Goal: Use online tool/utility: Utilize a website feature to perform a specific function

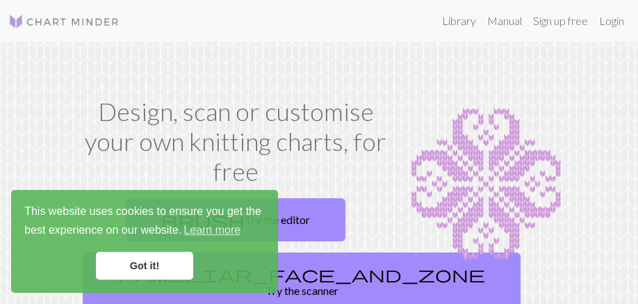
click at [163, 264] on link "Got it!" at bounding box center [144, 266] width 97 height 28
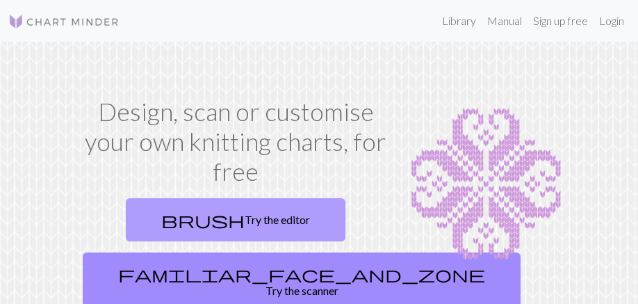
click at [165, 198] on link "brush Try the editor" at bounding box center [236, 219] width 220 height 43
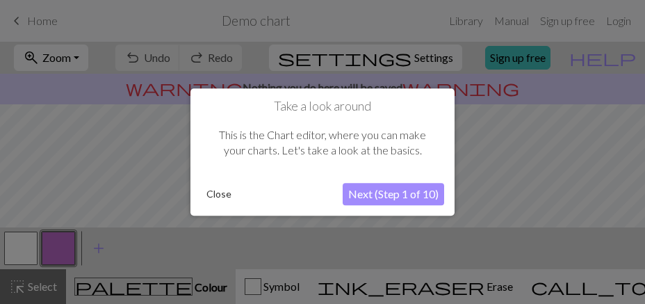
click at [378, 197] on button "Next (Step 1 of 10)" at bounding box center [394, 194] width 102 height 22
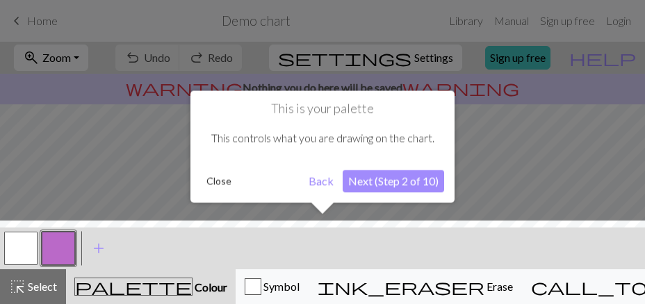
click at [382, 179] on button "Next (Step 2 of 10)" at bounding box center [394, 181] width 102 height 22
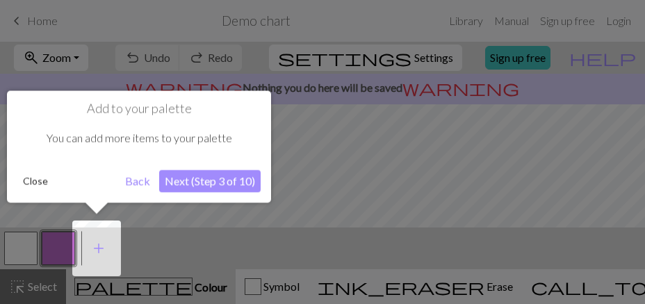
click at [200, 182] on button "Next (Step 3 of 10)" at bounding box center [210, 181] width 102 height 22
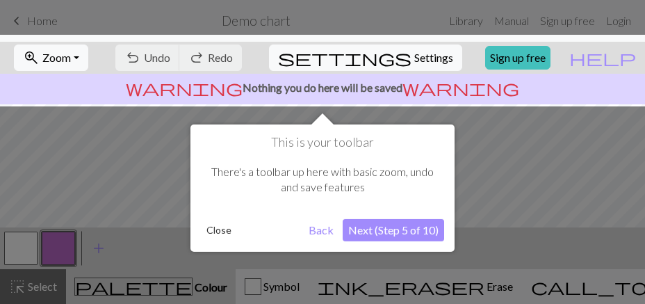
click at [378, 227] on button "Next (Step 5 of 10)" at bounding box center [394, 230] width 102 height 22
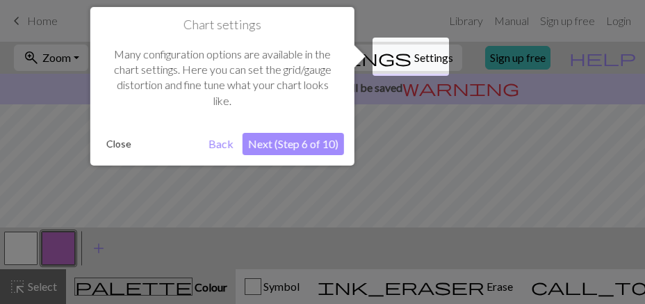
click at [332, 143] on button "Next (Step 6 of 10)" at bounding box center [294, 144] width 102 height 22
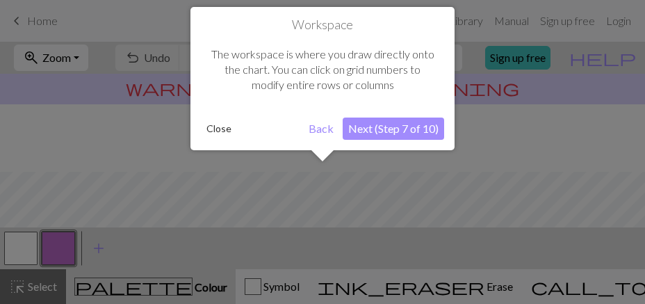
scroll to position [78, 0]
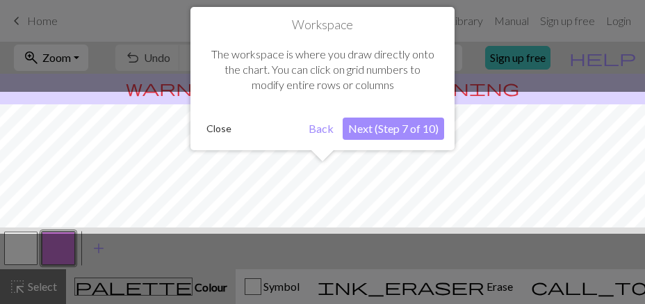
click at [395, 122] on button "Next (Step 7 of 10)" at bounding box center [394, 129] width 102 height 22
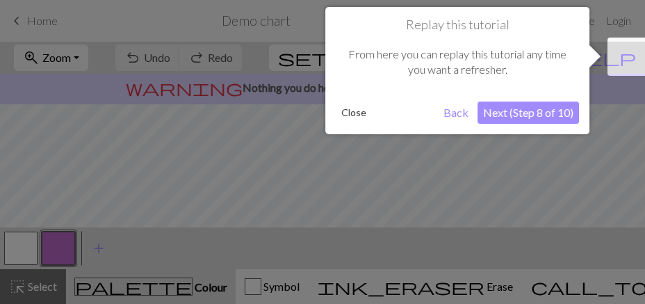
click at [354, 112] on button "Close" at bounding box center [354, 112] width 36 height 21
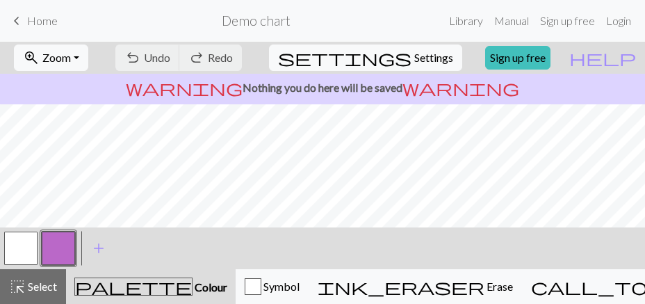
click at [21, 247] on button "button" at bounding box center [20, 248] width 33 height 33
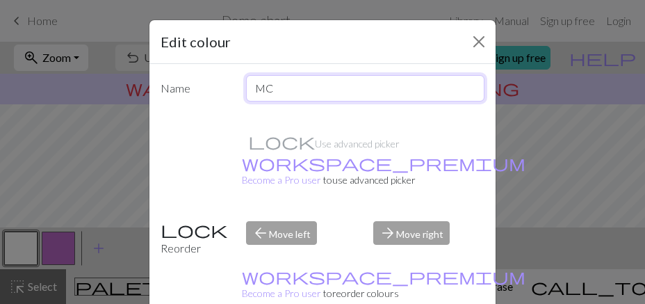
click at [278, 75] on input "MC" at bounding box center [365, 88] width 239 height 26
type input "orange"
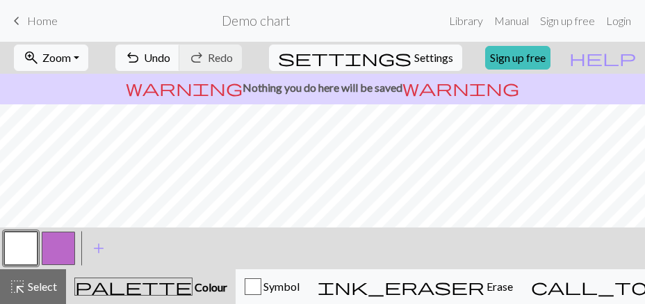
click at [25, 247] on button "button" at bounding box center [20, 248] width 33 height 33
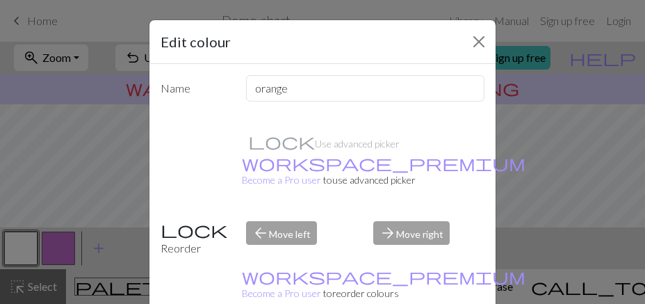
click at [24, 247] on div "Edit colour Name orange Use advanced picker workspace_premium Become a Pro user…" at bounding box center [322, 152] width 645 height 304
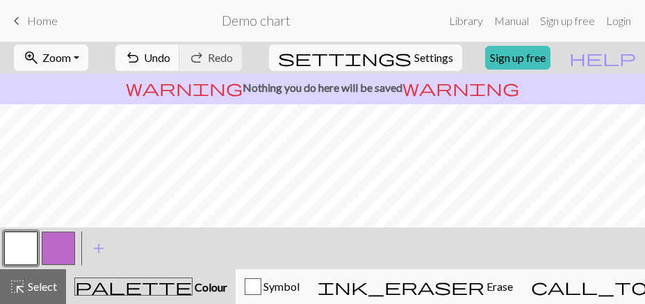
click at [24, 247] on button "button" at bounding box center [20, 248] width 33 height 33
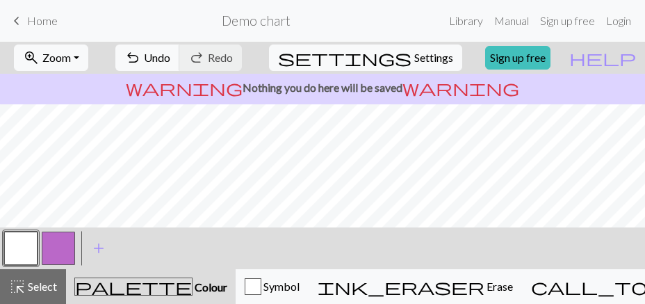
click at [119, 288] on span "palette" at bounding box center [133, 286] width 117 height 19
click at [193, 290] on span "Colour" at bounding box center [210, 286] width 35 height 13
click at [141, 276] on button "palette Colour Colour" at bounding box center [151, 286] width 170 height 35
click at [30, 24] on span "Home" at bounding box center [42, 20] width 31 height 13
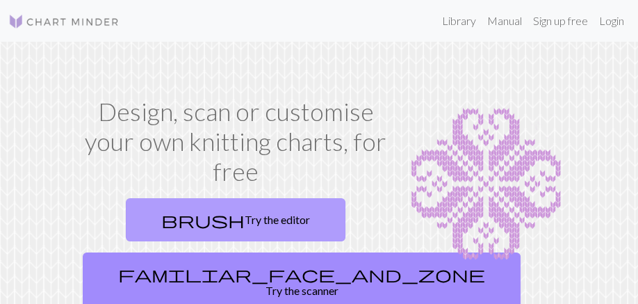
click at [173, 198] on link "brush Try the editor" at bounding box center [236, 219] width 220 height 43
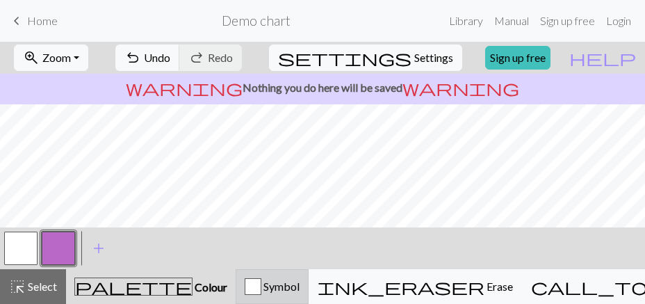
click at [261, 280] on div "button" at bounding box center [253, 286] width 17 height 17
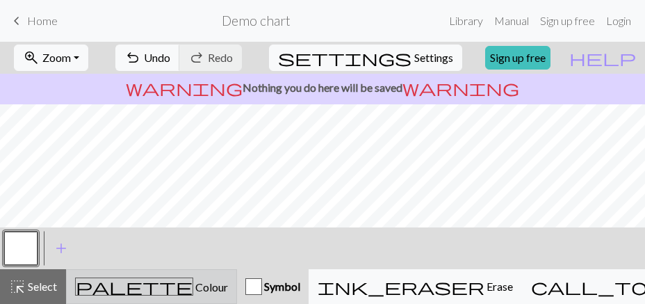
click at [127, 283] on div "palette Colour Colour" at bounding box center [151, 286] width 153 height 18
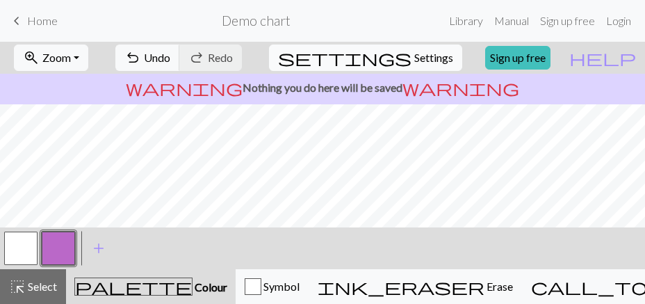
click at [414, 52] on span "Settings" at bounding box center [433, 57] width 39 height 17
select select "aran"
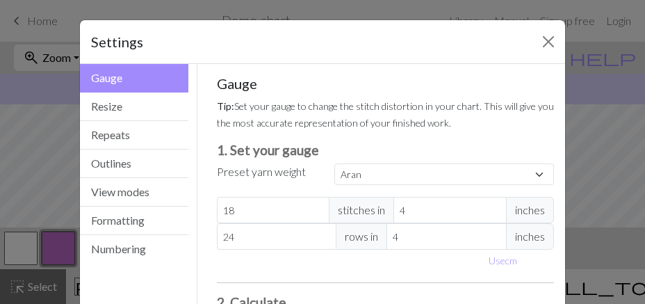
type input "17"
click at [328, 197] on input "17" at bounding box center [273, 210] width 113 height 26
select select "custom"
type input "17"
type input "16"
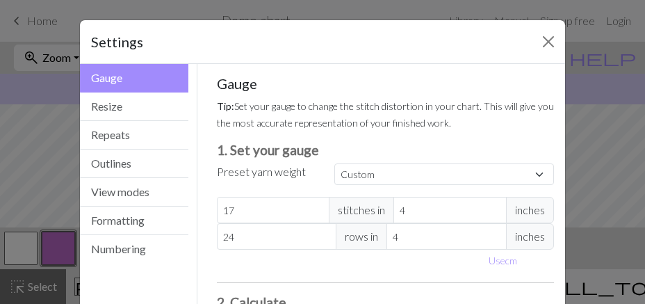
click at [328, 197] on input "16" at bounding box center [273, 210] width 113 height 26
type input "16"
type input "15"
click at [328, 197] on input "15" at bounding box center [273, 210] width 113 height 26
type input "15"
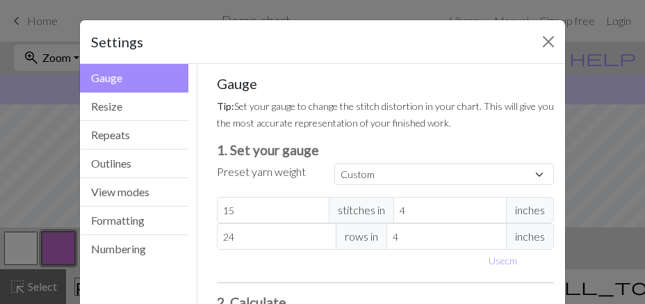
type input "14"
click at [328, 197] on input "14" at bounding box center [273, 210] width 113 height 26
type input "14"
type input "13"
click at [329, 197] on input "13" at bounding box center [273, 210] width 113 height 26
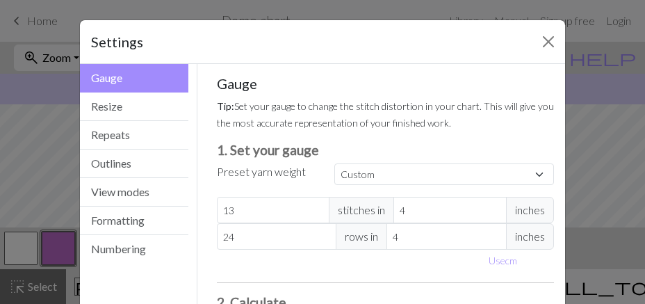
type input "13"
type input "12"
click at [329, 197] on input "12" at bounding box center [273, 210] width 113 height 26
type input "11"
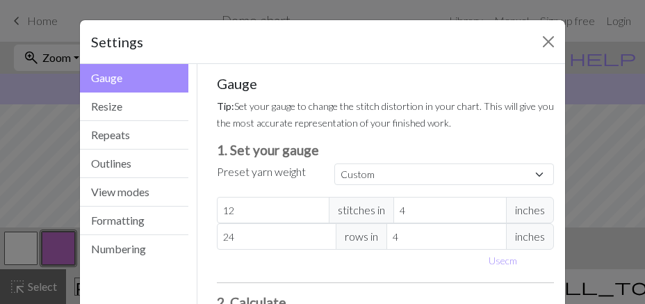
type input "11"
click at [329, 197] on input "11" at bounding box center [273, 210] width 113 height 26
type input "10"
click at [329, 197] on input "10" at bounding box center [273, 210] width 113 height 26
type input "10"
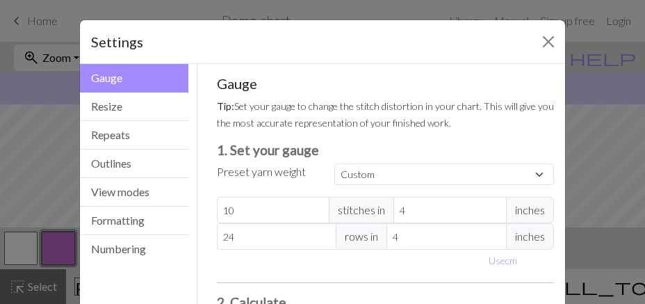
type input "9"
click at [329, 197] on input "9" at bounding box center [273, 210] width 113 height 26
type input "9"
type input "8"
click at [329, 197] on input "8" at bounding box center [273, 210] width 113 height 26
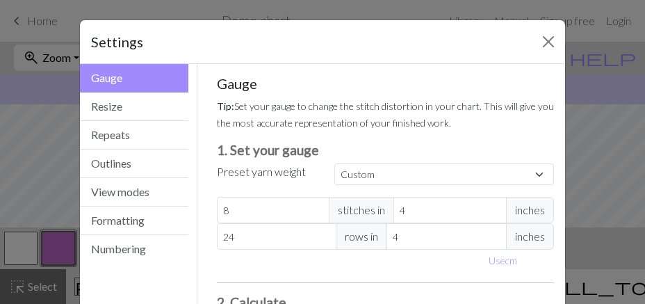
type input "8"
type input "7"
click at [329, 197] on input "7" at bounding box center [273, 210] width 113 height 26
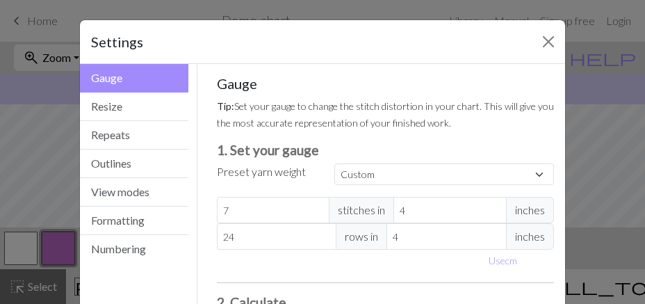
type input "23"
click at [333, 223] on input "23" at bounding box center [277, 236] width 120 height 26
type input "22"
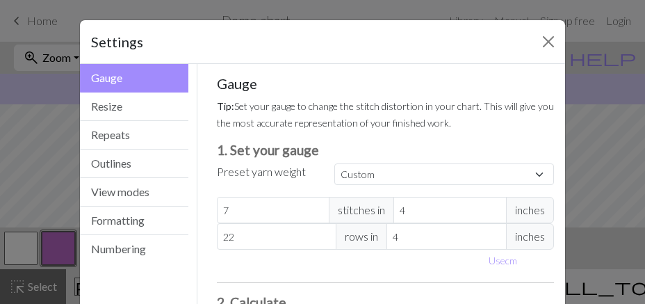
click at [333, 223] on input "22" at bounding box center [277, 236] width 120 height 26
type input "21"
click at [333, 223] on input "21" at bounding box center [277, 236] width 120 height 26
type input "21"
type input "20"
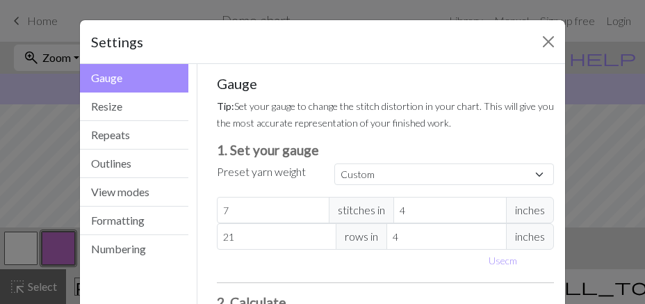
type input "20"
click at [333, 223] on input "20" at bounding box center [277, 236] width 120 height 26
type input "19"
click at [333, 223] on input "19" at bounding box center [277, 236] width 120 height 26
type input "19"
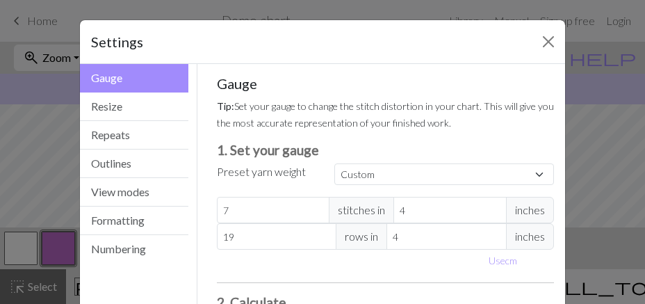
type input "18"
click at [333, 223] on input "18" at bounding box center [277, 236] width 120 height 26
type input "18"
type input "17"
click at [333, 223] on input "17" at bounding box center [277, 236] width 120 height 26
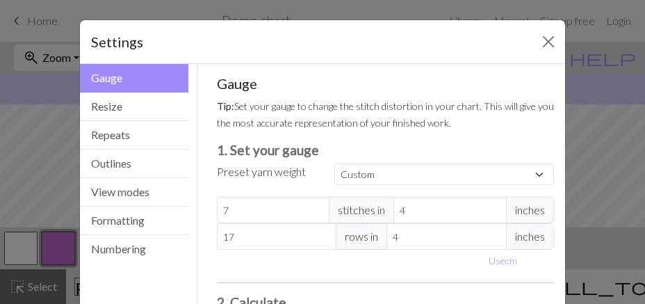
type input "17"
type input "16"
type input "15"
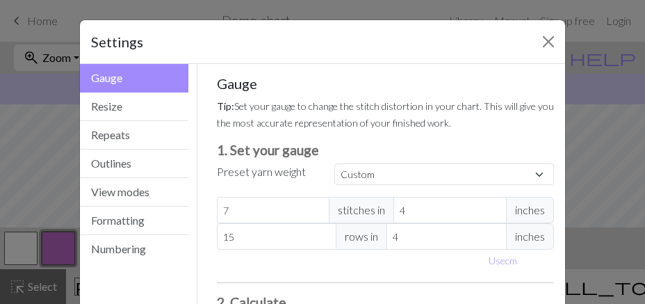
type input "14"
type input "13"
type input "12"
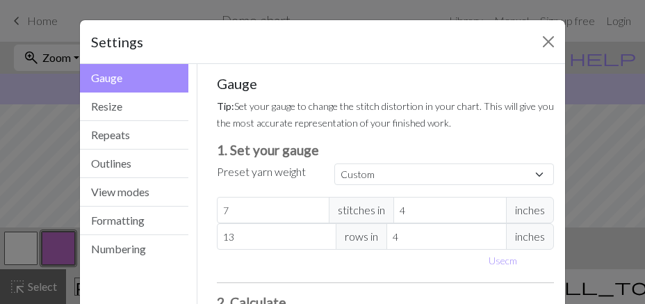
type input "12"
type input "11"
type input "10"
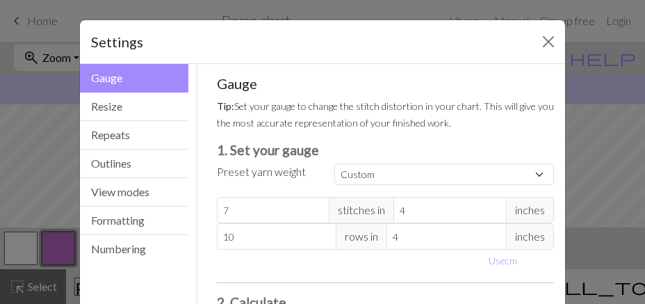
type input "9"
type input "8"
type input "7"
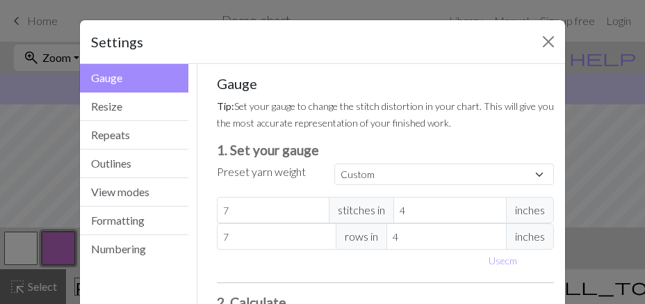
type input "7"
type input "6"
type input "5"
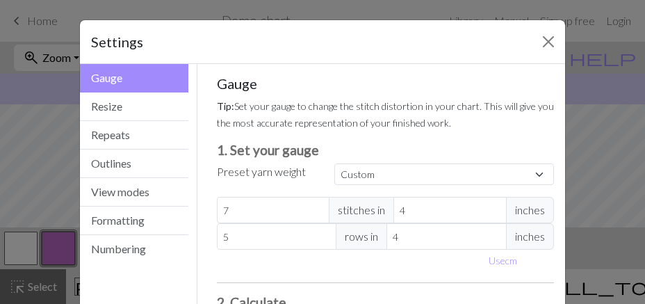
type input "5"
click at [333, 223] on input "5" at bounding box center [277, 236] width 120 height 26
type input "3"
type input "9.33"
click at [507, 197] on input "3" at bounding box center [450, 210] width 113 height 26
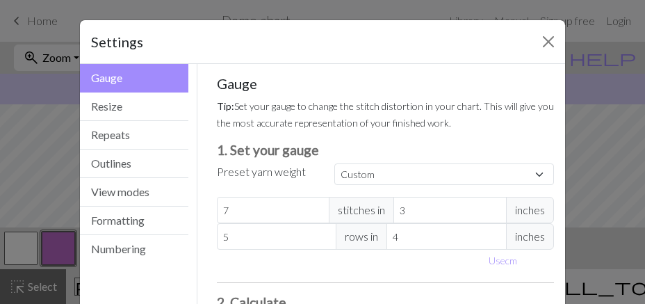
type input "2"
click at [507, 197] on input "2" at bounding box center [450, 210] width 113 height 26
type input "14"
type input "1"
type input "28"
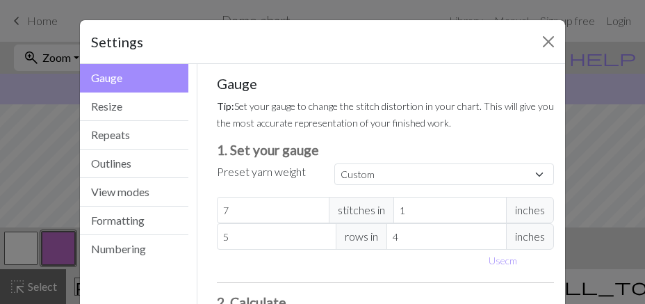
type input "1"
click at [507, 197] on input "1" at bounding box center [450, 210] width 113 height 26
type input "3"
type input "6.67"
click at [506, 223] on input "3" at bounding box center [447, 236] width 120 height 26
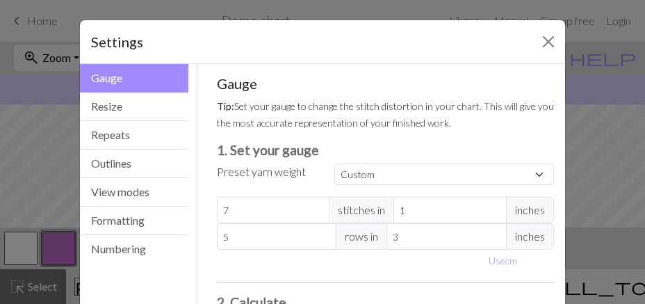
type input "2"
type input "10"
click at [506, 223] on input "2" at bounding box center [447, 236] width 120 height 26
type input "1"
type input "20"
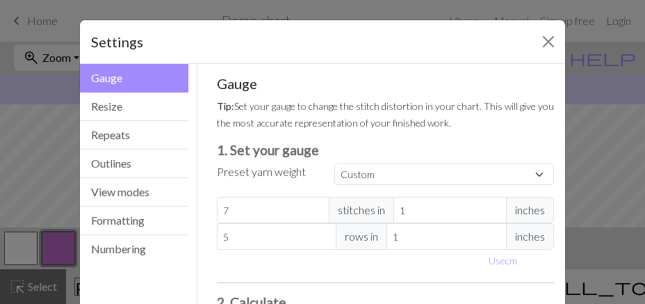
type input "1"
click at [506, 223] on input "1" at bounding box center [447, 236] width 120 height 26
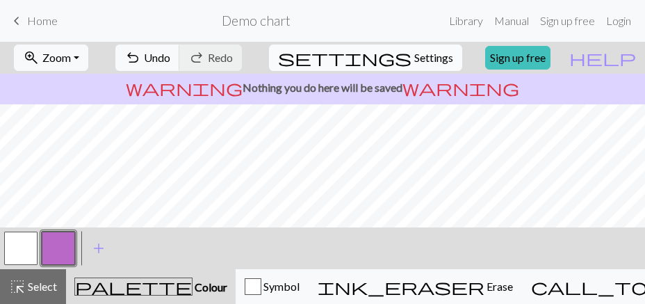
click at [414, 58] on span "Settings" at bounding box center [433, 57] width 39 height 17
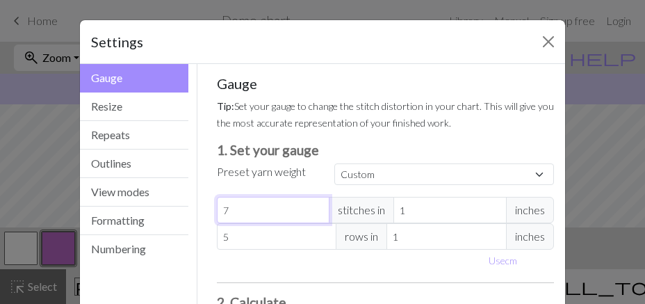
click at [274, 197] on input "7" at bounding box center [273, 210] width 113 height 26
drag, startPoint x: 274, startPoint y: 159, endPoint x: 160, endPoint y: 149, distance: 114.5
click at [217, 197] on input "7" at bounding box center [273, 210] width 113 height 26
type input "2"
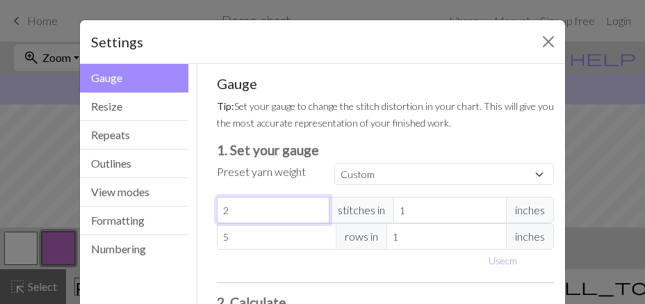
type input "28"
click at [398, 197] on input "1" at bounding box center [450, 210] width 113 height 26
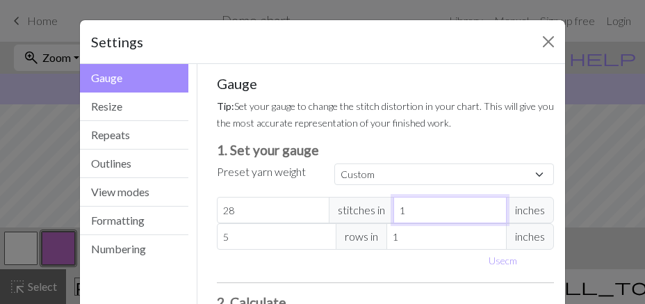
drag, startPoint x: 403, startPoint y: 156, endPoint x: 377, endPoint y: 152, distance: 26.9
click at [394, 197] on input "1" at bounding box center [450, 210] width 113 height 26
type input "10"
type input "2.8"
type input "10"
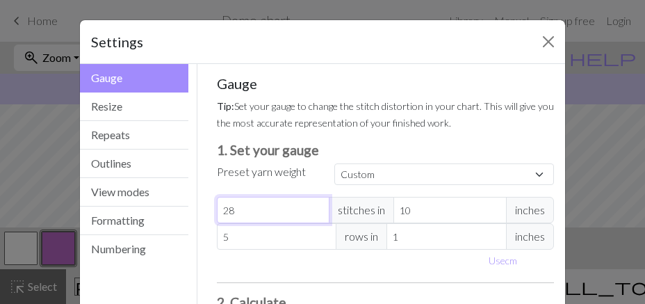
drag, startPoint x: 241, startPoint y: 157, endPoint x: 172, endPoint y: 159, distance: 68.9
click at [217, 197] on input "28" at bounding box center [273, 210] width 113 height 26
type input "7"
type input "0.7"
type input "70"
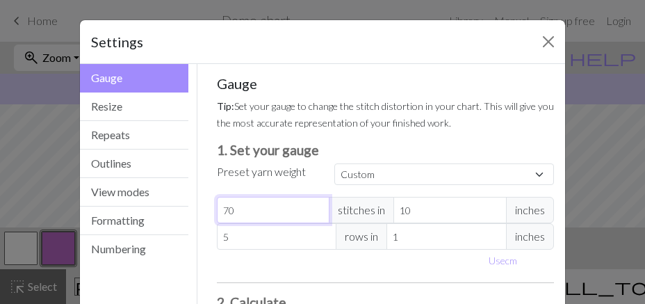
type input "7"
type input "70"
click at [237, 223] on input "5" at bounding box center [277, 236] width 120 height 26
drag, startPoint x: 228, startPoint y: 177, endPoint x: 206, endPoint y: 177, distance: 22.3
click at [217, 223] on input "5" at bounding box center [277, 236] width 120 height 26
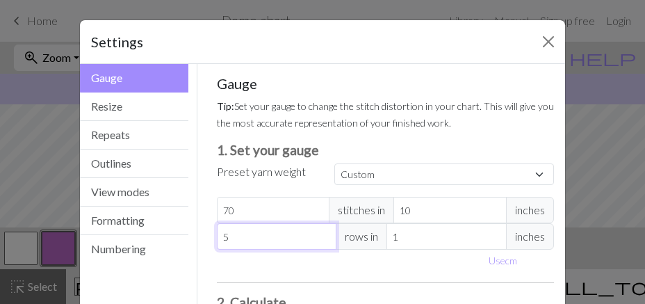
type input "1"
type input "10"
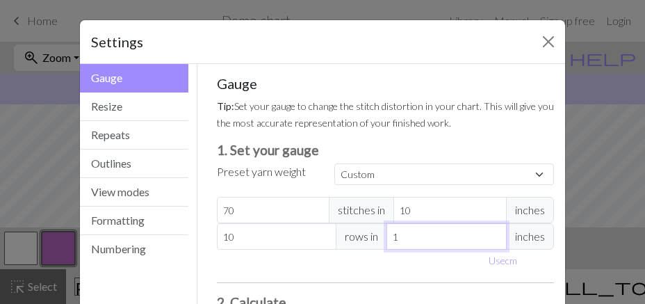
drag, startPoint x: 399, startPoint y: 181, endPoint x: 362, endPoint y: 175, distance: 38.1
click at [387, 223] on input "1" at bounding box center [447, 236] width 120 height 26
type input "2"
type input "5"
type input "2"
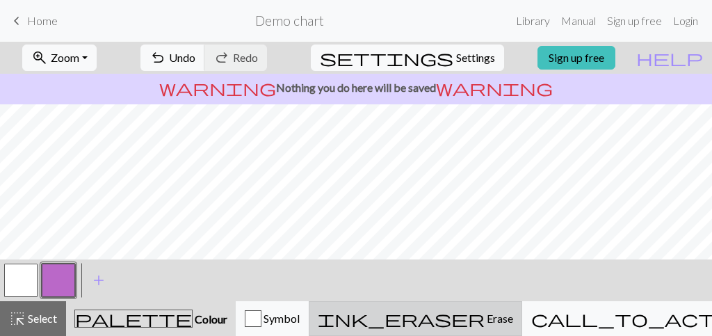
click at [454, 303] on span "ink_eraser" at bounding box center [401, 318] width 167 height 19
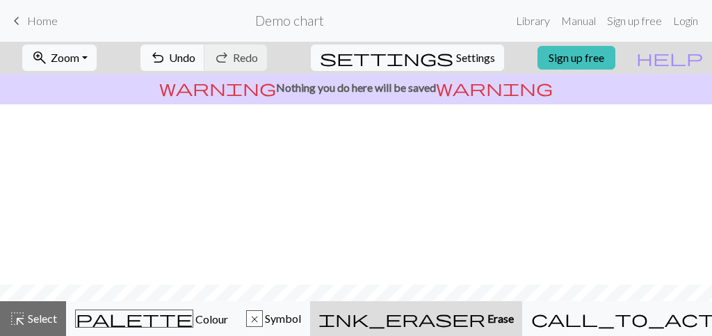
scroll to position [260, 0]
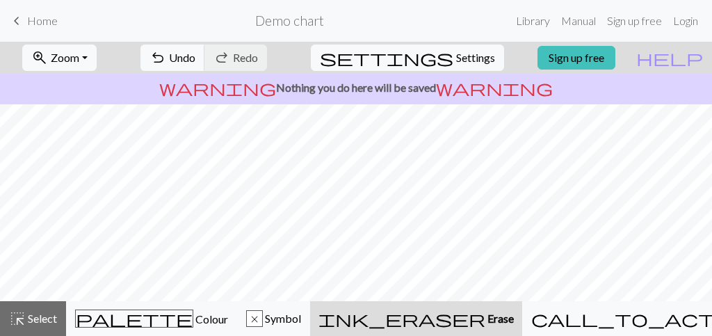
click at [277, 58] on div "undo Undo Undo redo Redo Redo" at bounding box center [203, 58] width 147 height 32
click at [364, 74] on div "warning Nothing you do here will be saved warning" at bounding box center [356, 89] width 712 height 31
